Goal: Contribute content

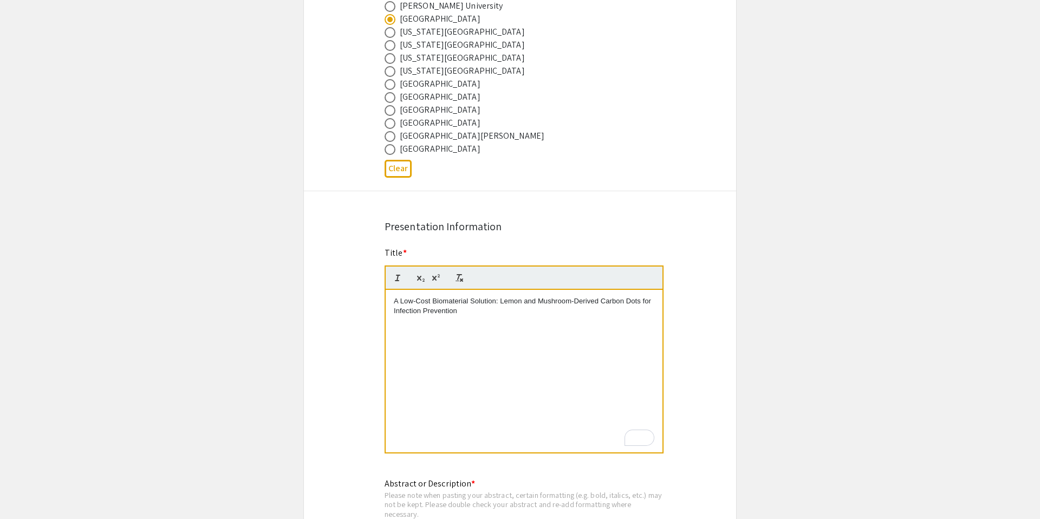
scroll to position [648, 0]
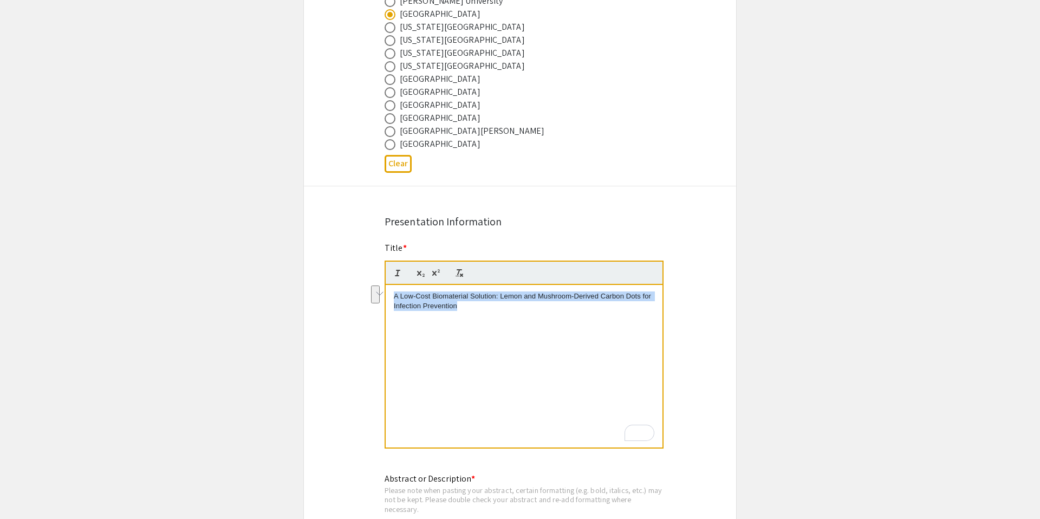
drag, startPoint x: 480, startPoint y: 308, endPoint x: 389, endPoint y: 296, distance: 91.8
click at [389, 296] on div "Title * A Low-Cost Biomaterial Solution: Lemon and Mushroom-Derived Carbon Dots…" at bounding box center [519, 353] width 287 height 222
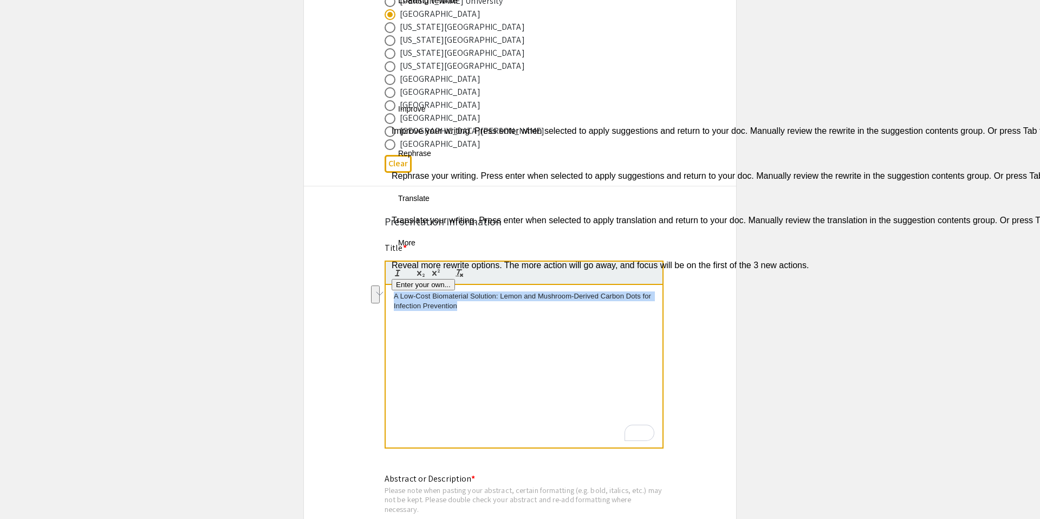
copy p "A Low-Cost Biomaterial Solution: Lemon and Mushroom-Derived Carbon Dots for Inf…"
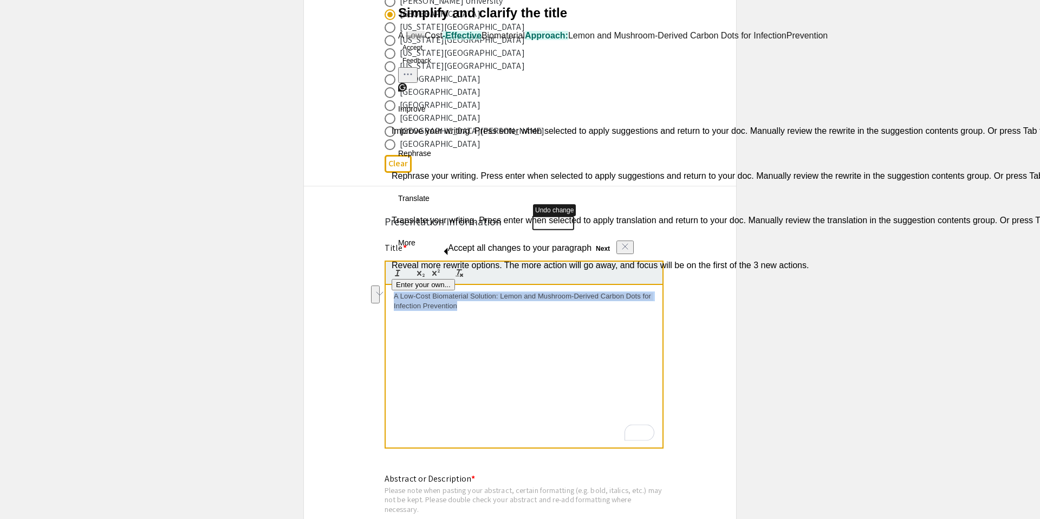
click at [481, 336] on div "A Low-Cost Biomaterial Solution: Lemon and Mushroom-Derived Carbon Dots for Inf…" at bounding box center [524, 366] width 277 height 162
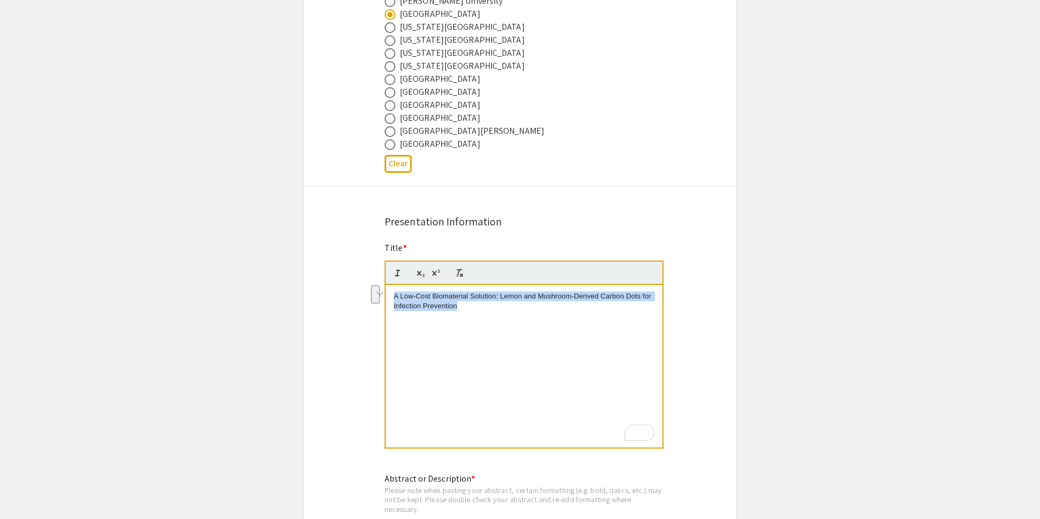
drag, startPoint x: 467, startPoint y: 313, endPoint x: 396, endPoint y: 280, distance: 78.3
click at [396, 280] on quill-editor "A Low-Cost Biomaterial Solution: Lemon and Mushroom-Derived Carbon Dots for Inf…" at bounding box center [524, 355] width 279 height 188
copy p "A Low-Cost Biomaterial Solution: Lemon and Mushroom-Derived Carbon Dots for Inf…"
click at [483, 308] on p "A Low-Cost Biomaterial Solution: Lemon and Mushroom-Derived Carbon Dots for Inf…" at bounding box center [524, 301] width 261 height 20
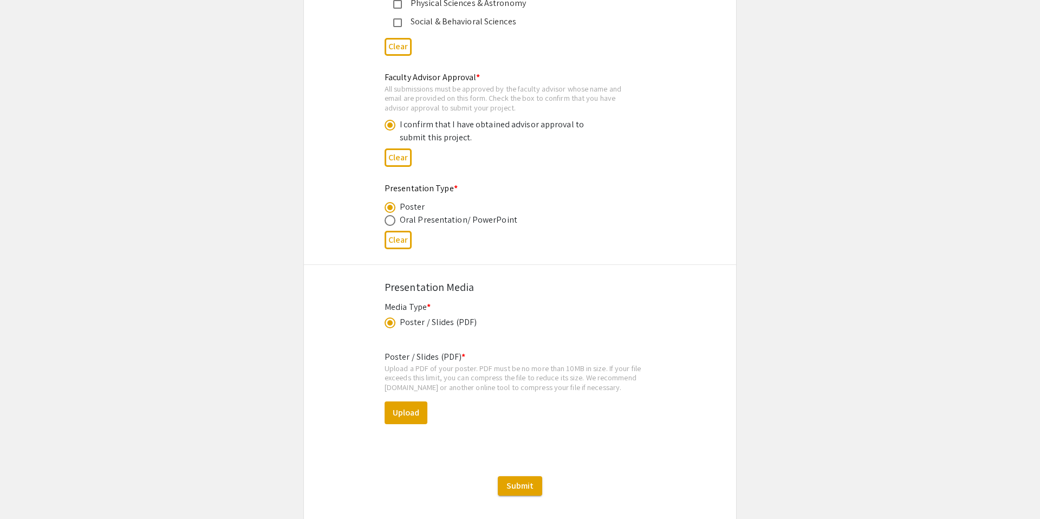
scroll to position [1669, 0]
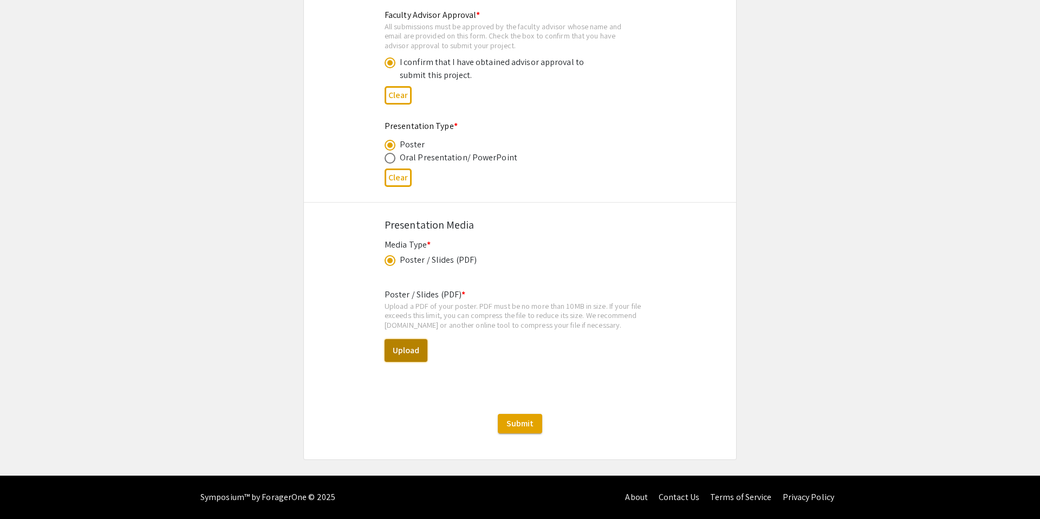
click at [407, 349] on button "Upload" at bounding box center [406, 350] width 43 height 23
click at [402, 343] on button "Upload" at bounding box center [406, 350] width 43 height 23
click at [402, 356] on button "Upload" at bounding box center [406, 350] width 43 height 23
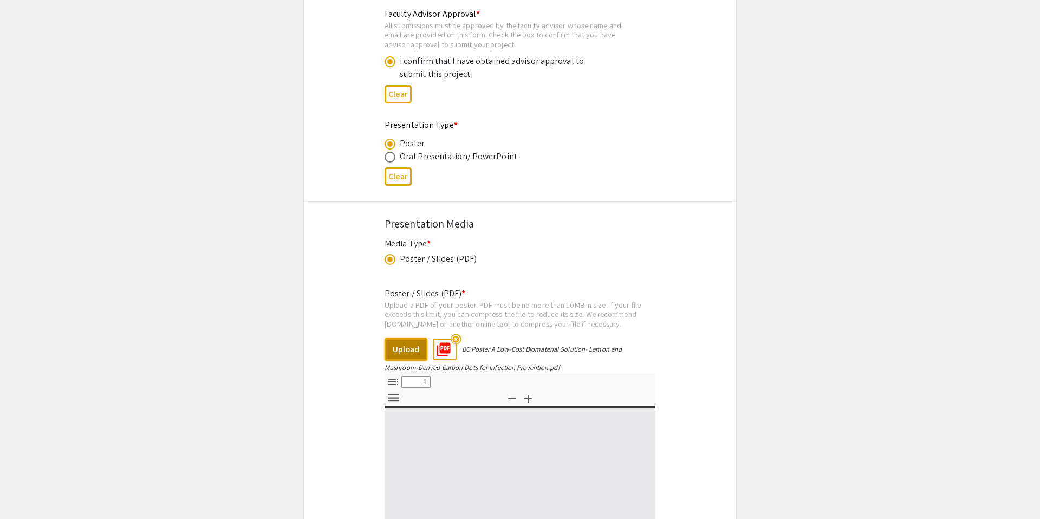
select select "custom"
type input "0"
select select "custom"
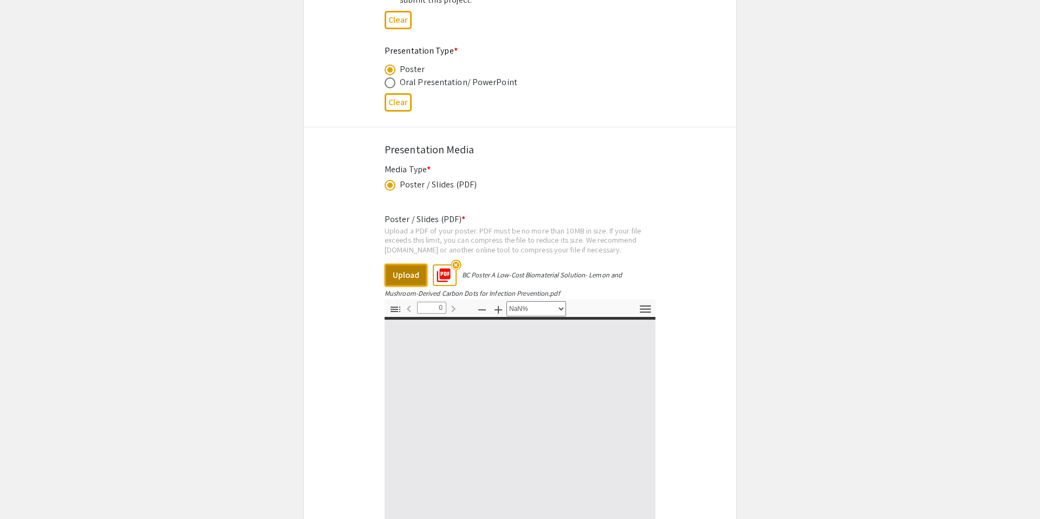
type input "1"
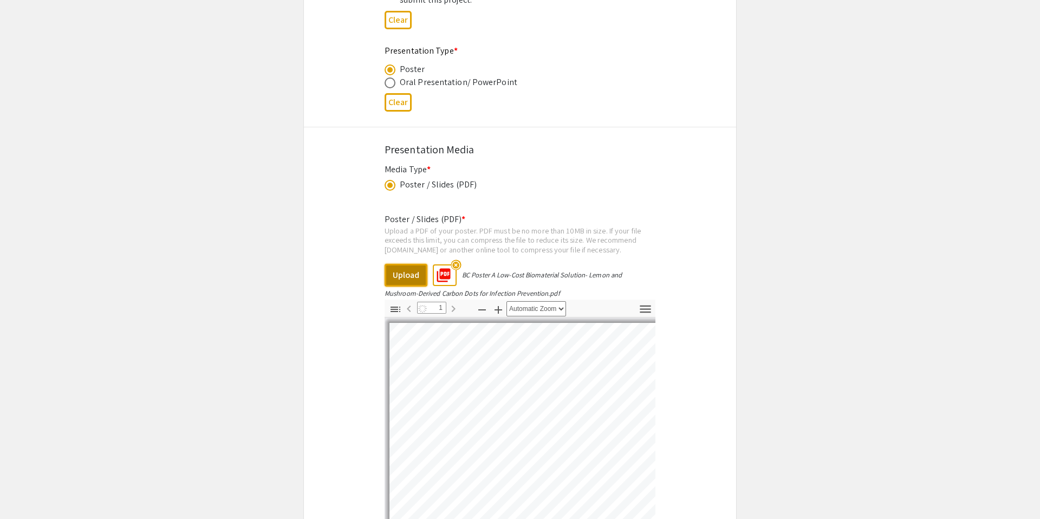
select select "auto"
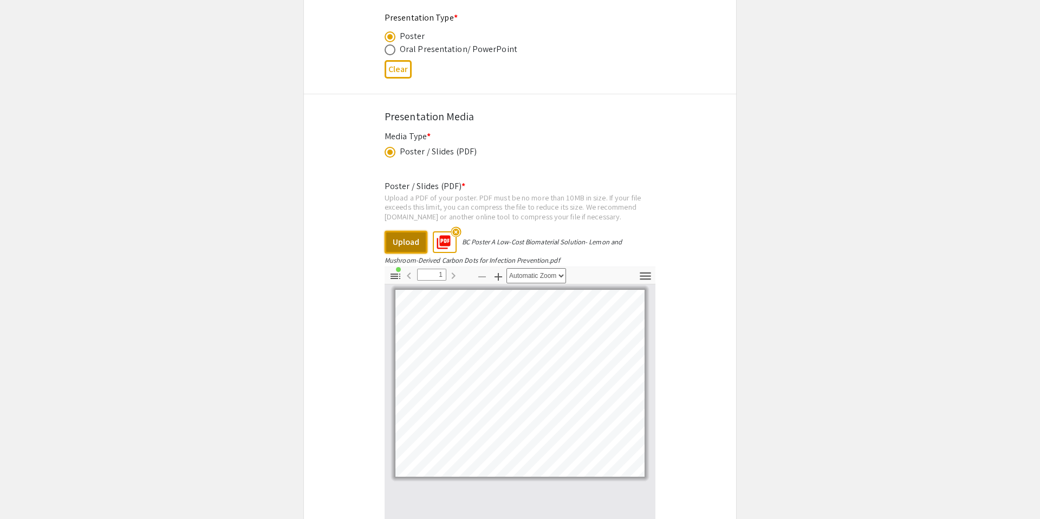
scroll to position [1966, 0]
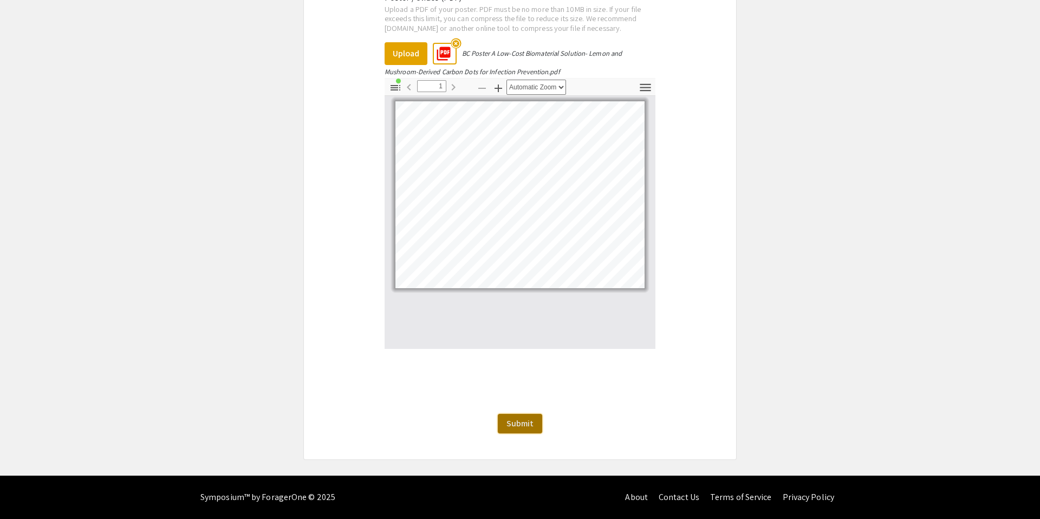
click at [520, 426] on span "Submit" at bounding box center [519, 423] width 27 height 11
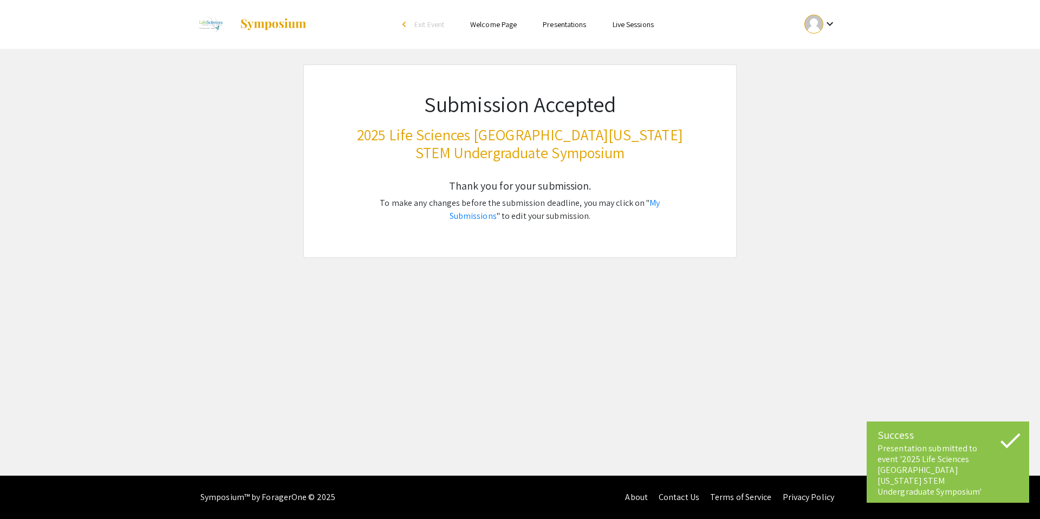
scroll to position [0, 0]
